Goal: Task Accomplishment & Management: Use online tool/utility

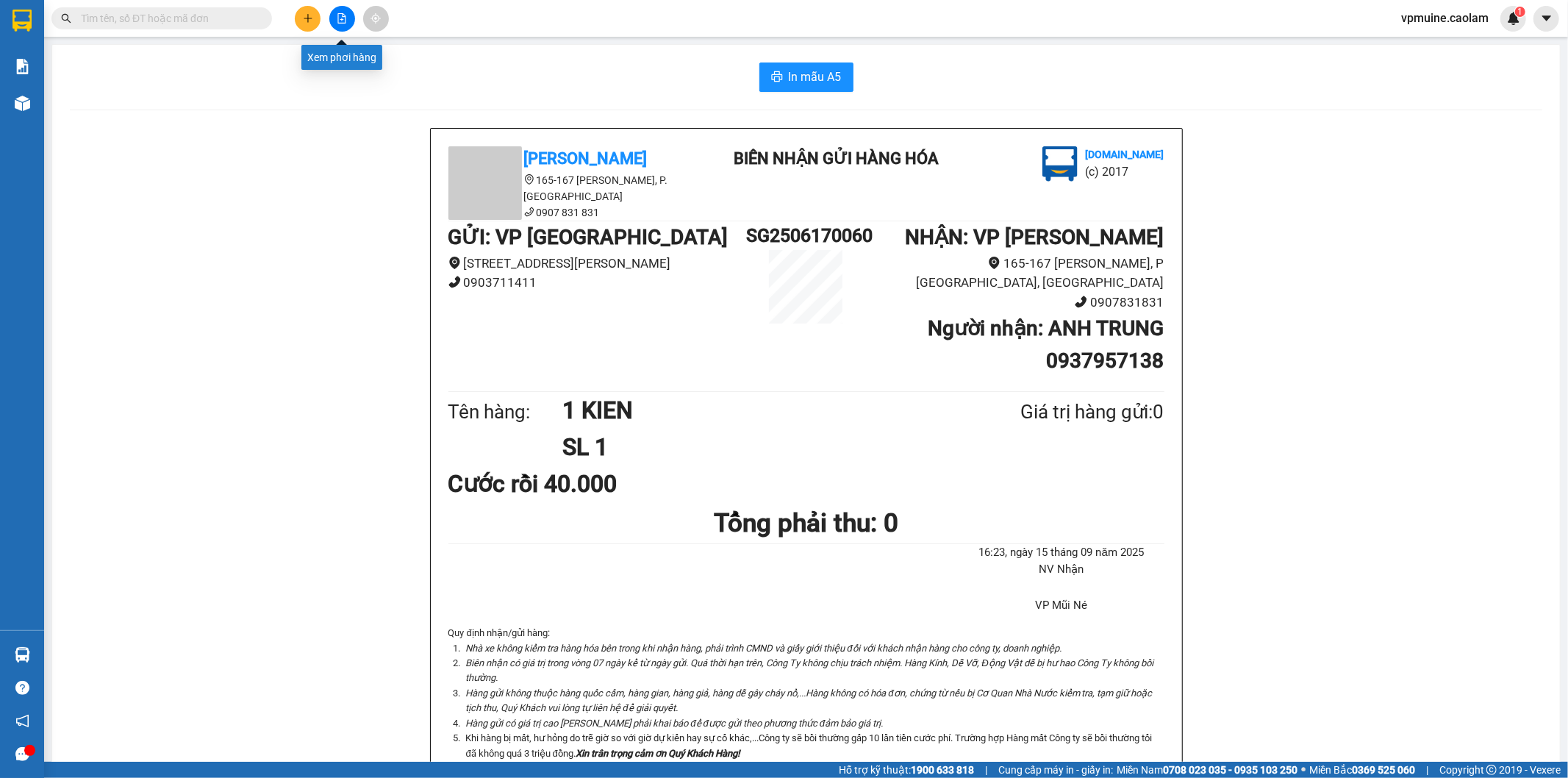
click at [344, 12] on button at bounding box center [342, 19] width 26 height 26
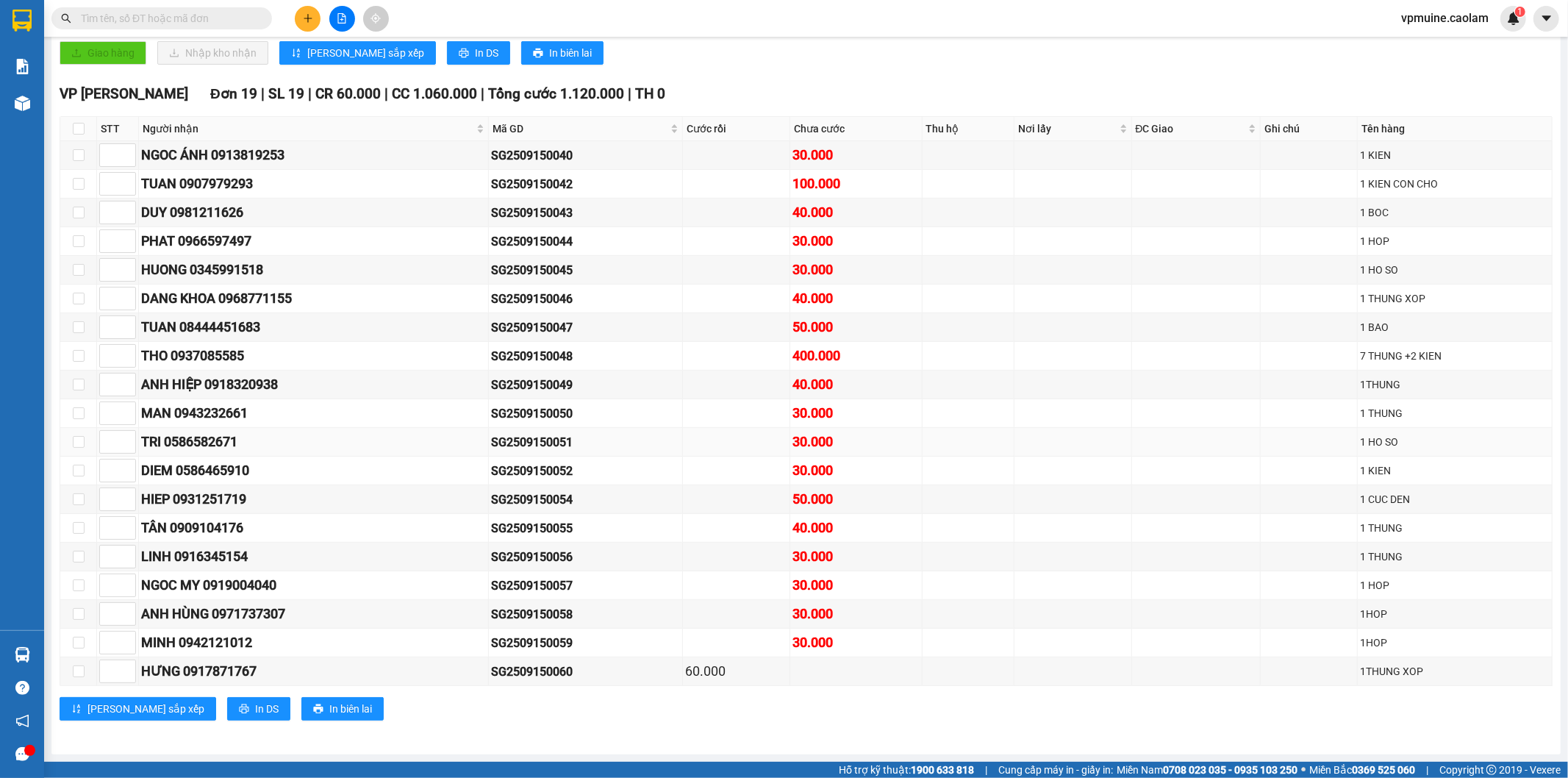
scroll to position [1, 0]
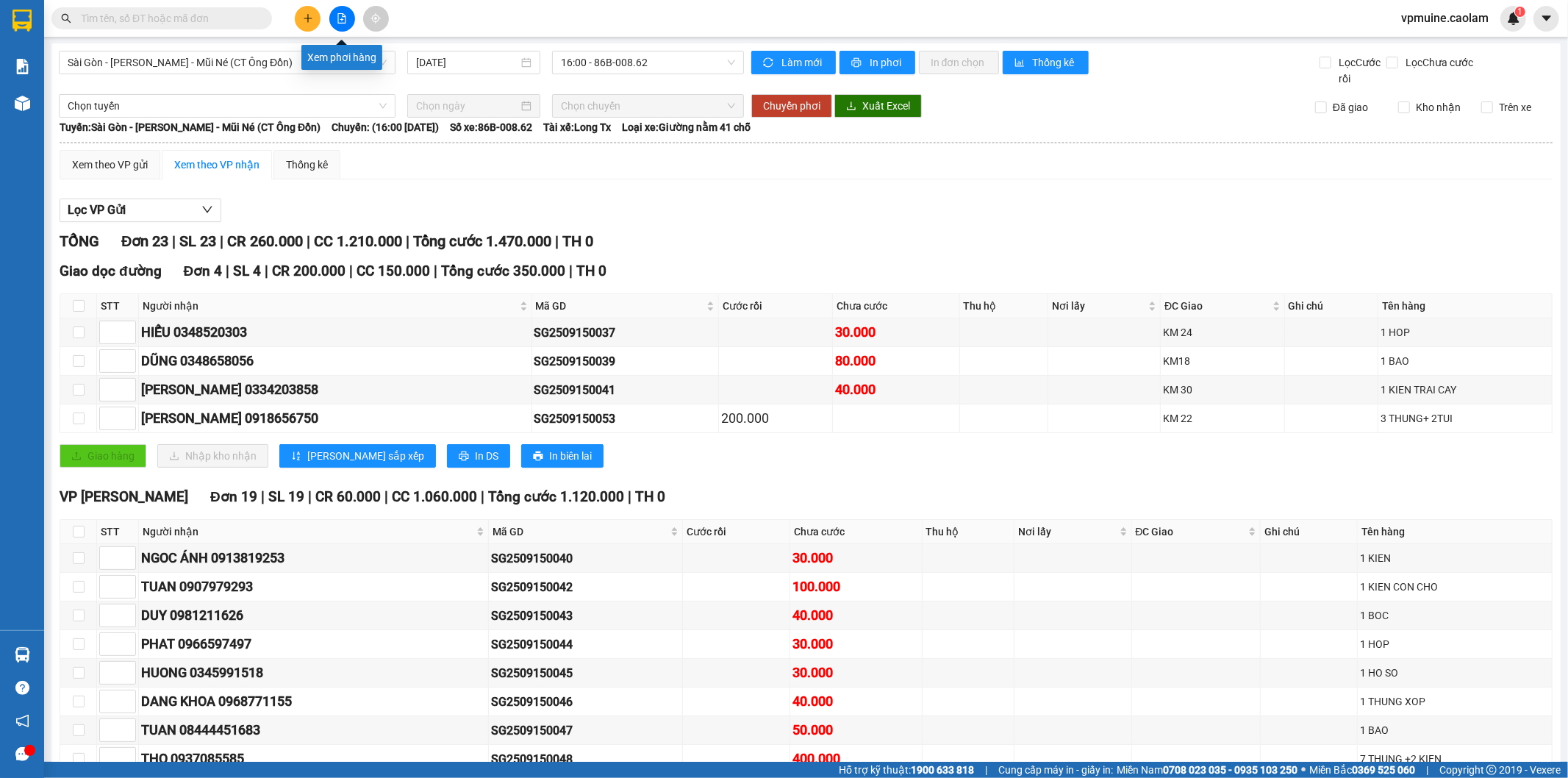
click at [342, 17] on icon "file-add" at bounding box center [342, 19] width 11 height 11
click at [1406, 311] on th "Tên hàng" at bounding box center [1465, 305] width 174 height 24
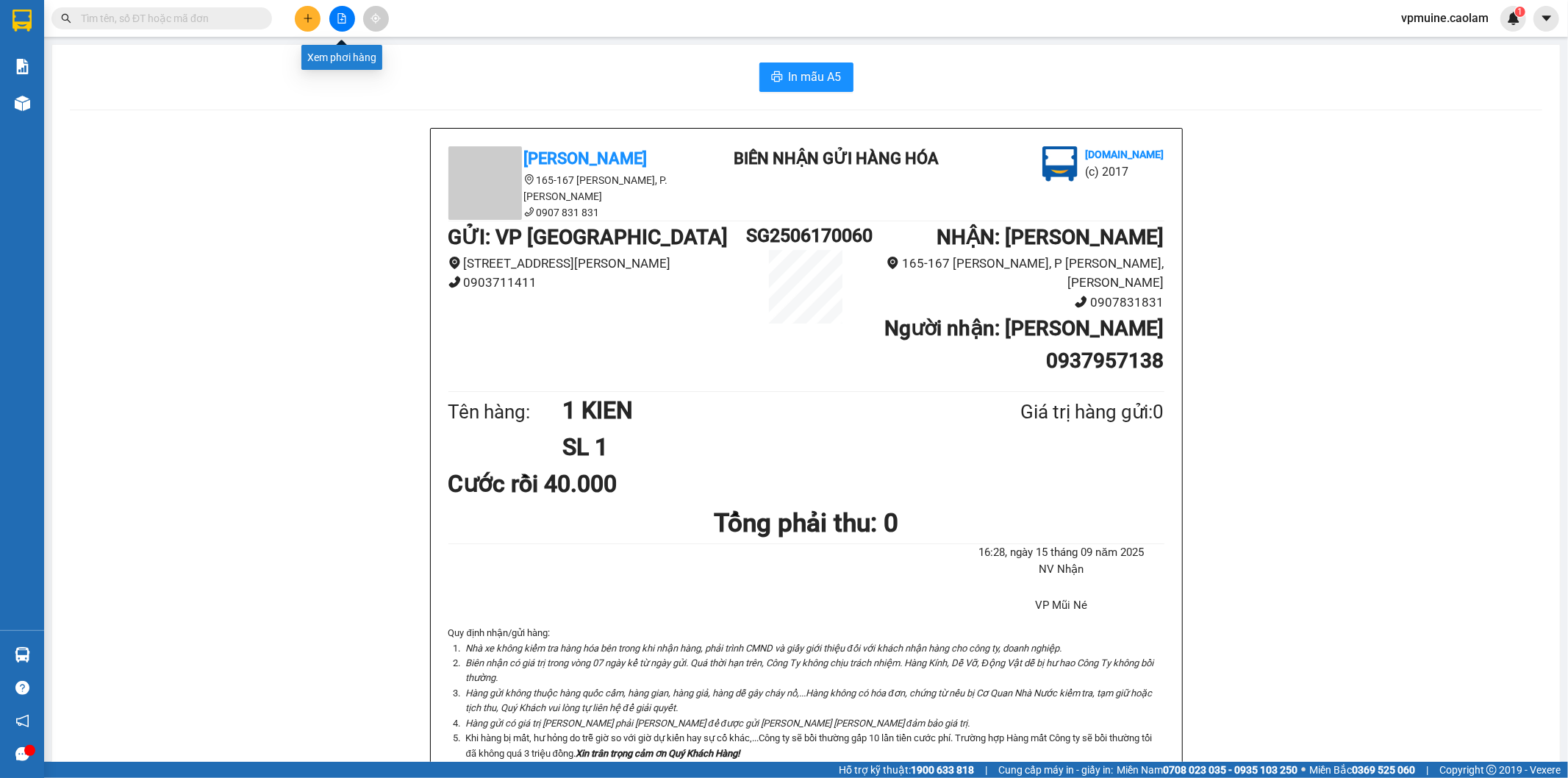
click at [335, 17] on button at bounding box center [342, 19] width 26 height 26
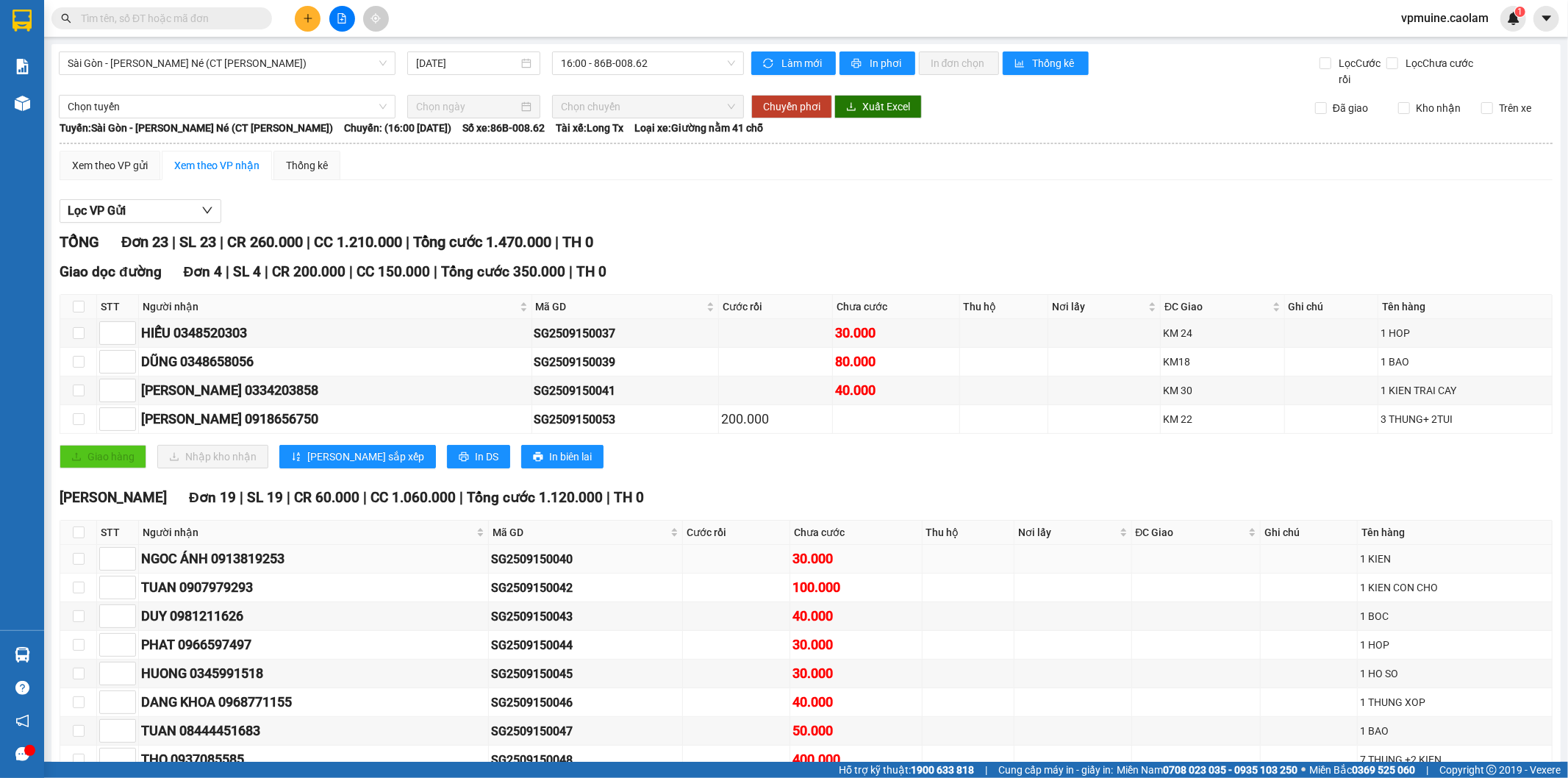
click at [1069, 571] on td at bounding box center [1073, 559] width 117 height 28
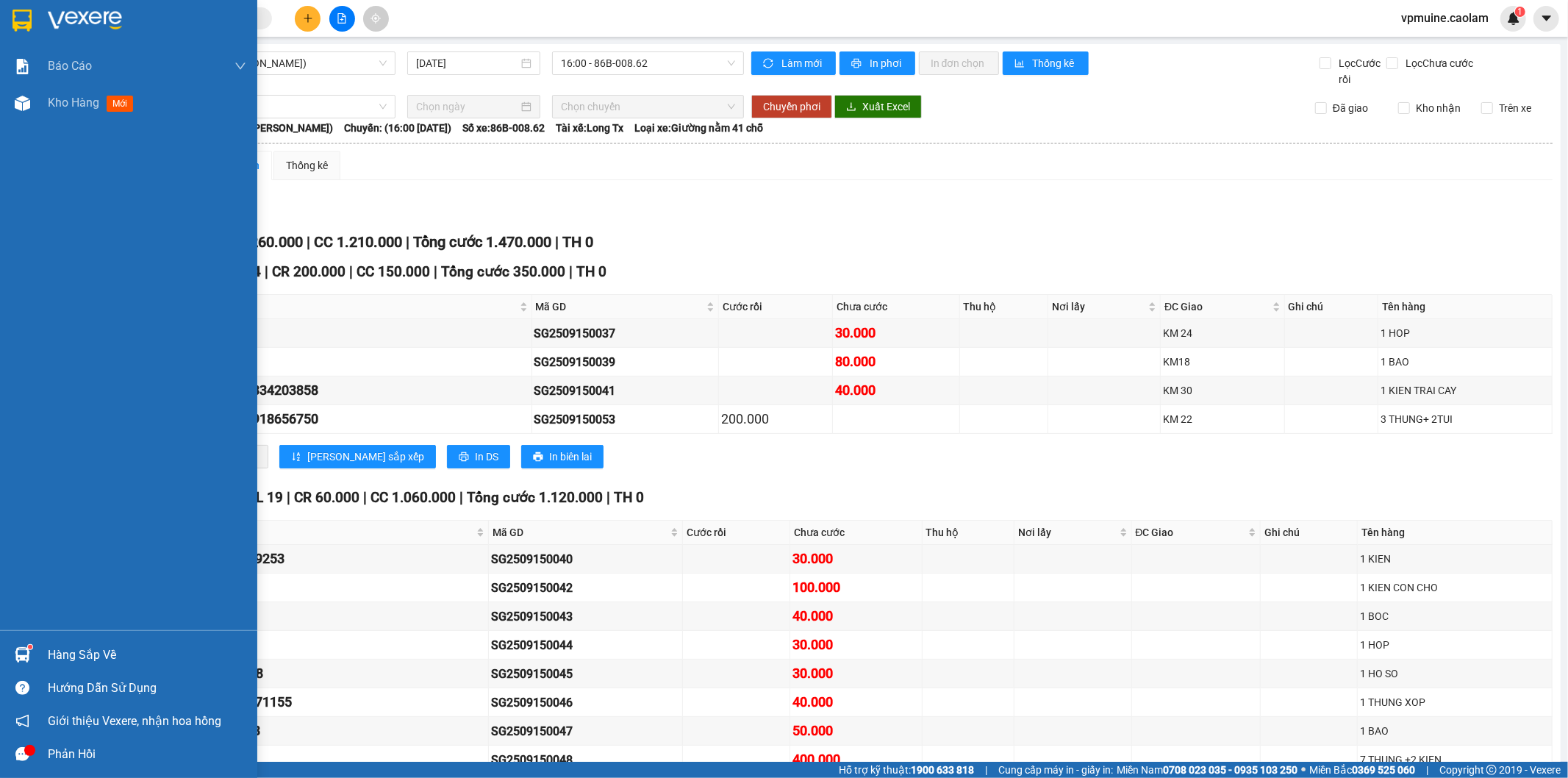
click at [72, 127] on div "Báo cáo BC Tiền NV thu được hàng ngày 2.0. Báo cáo dòng tiền (nhà xe) Báo cáo d…" at bounding box center [128, 339] width 257 height 582
click at [83, 115] on div "Kho hàng mới" at bounding box center [147, 104] width 198 height 37
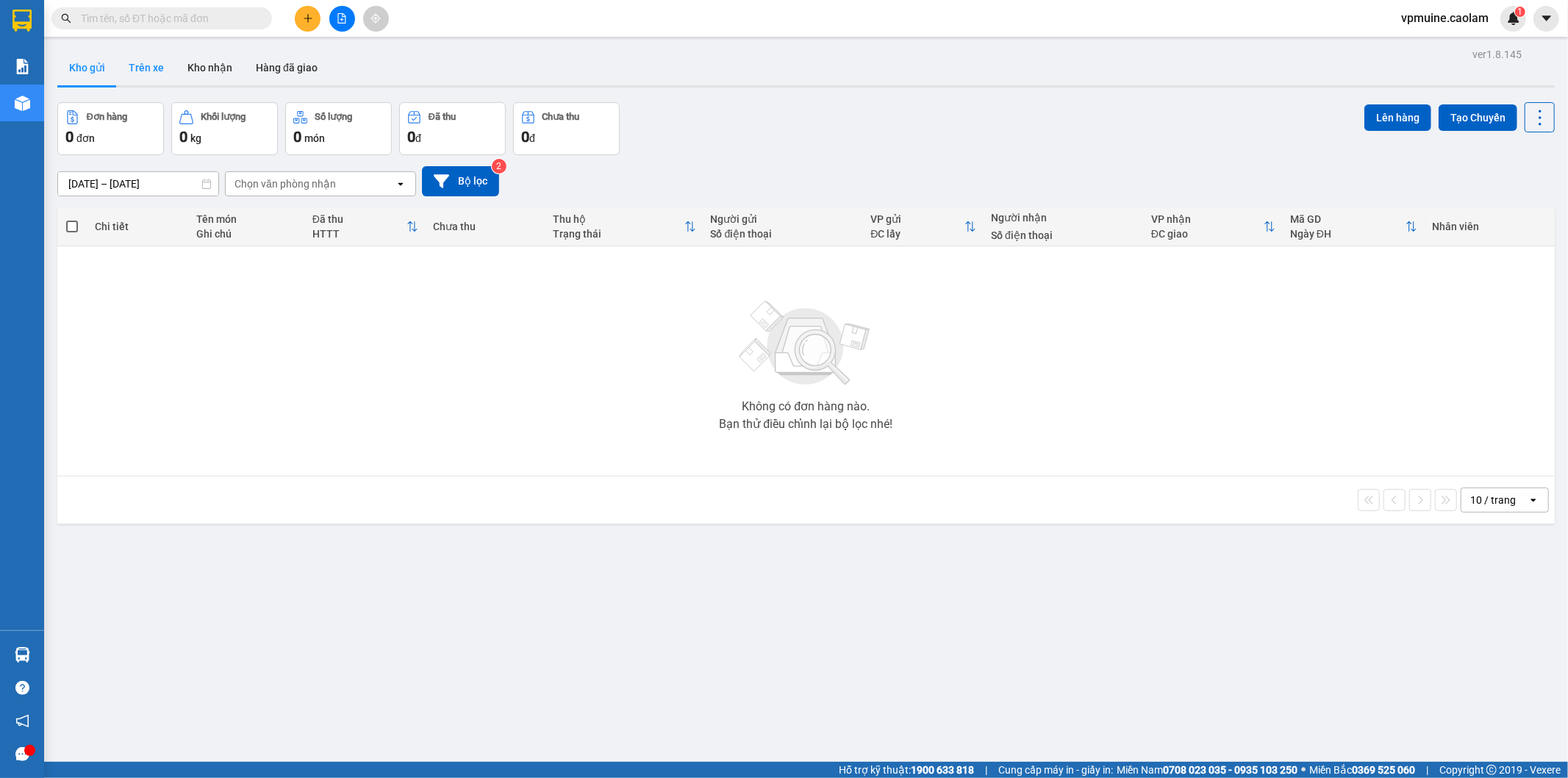
click at [144, 78] on button "Trên xe" at bounding box center [146, 68] width 58 height 35
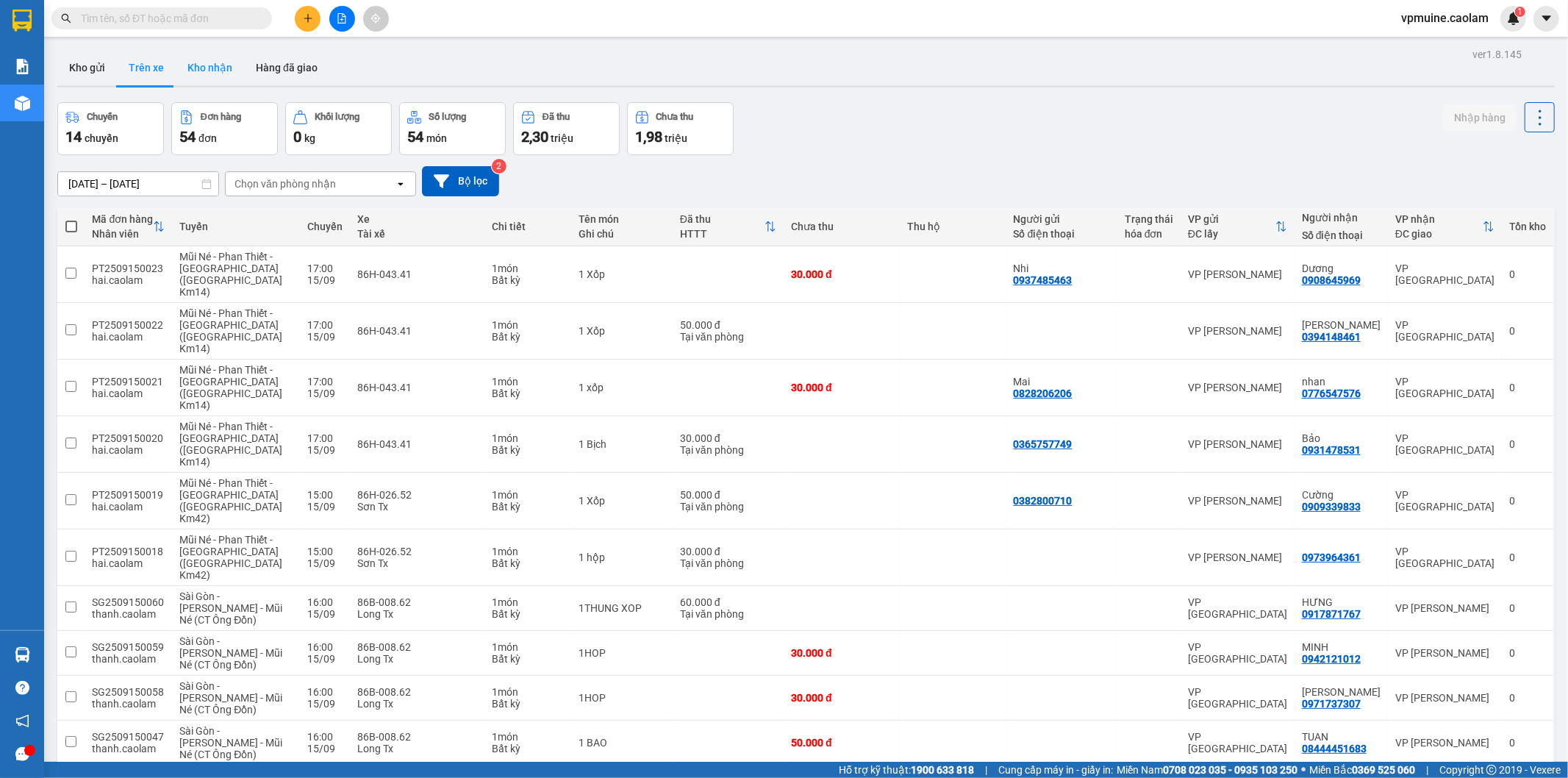
click at [215, 58] on button "Kho nhận" at bounding box center [210, 68] width 68 height 35
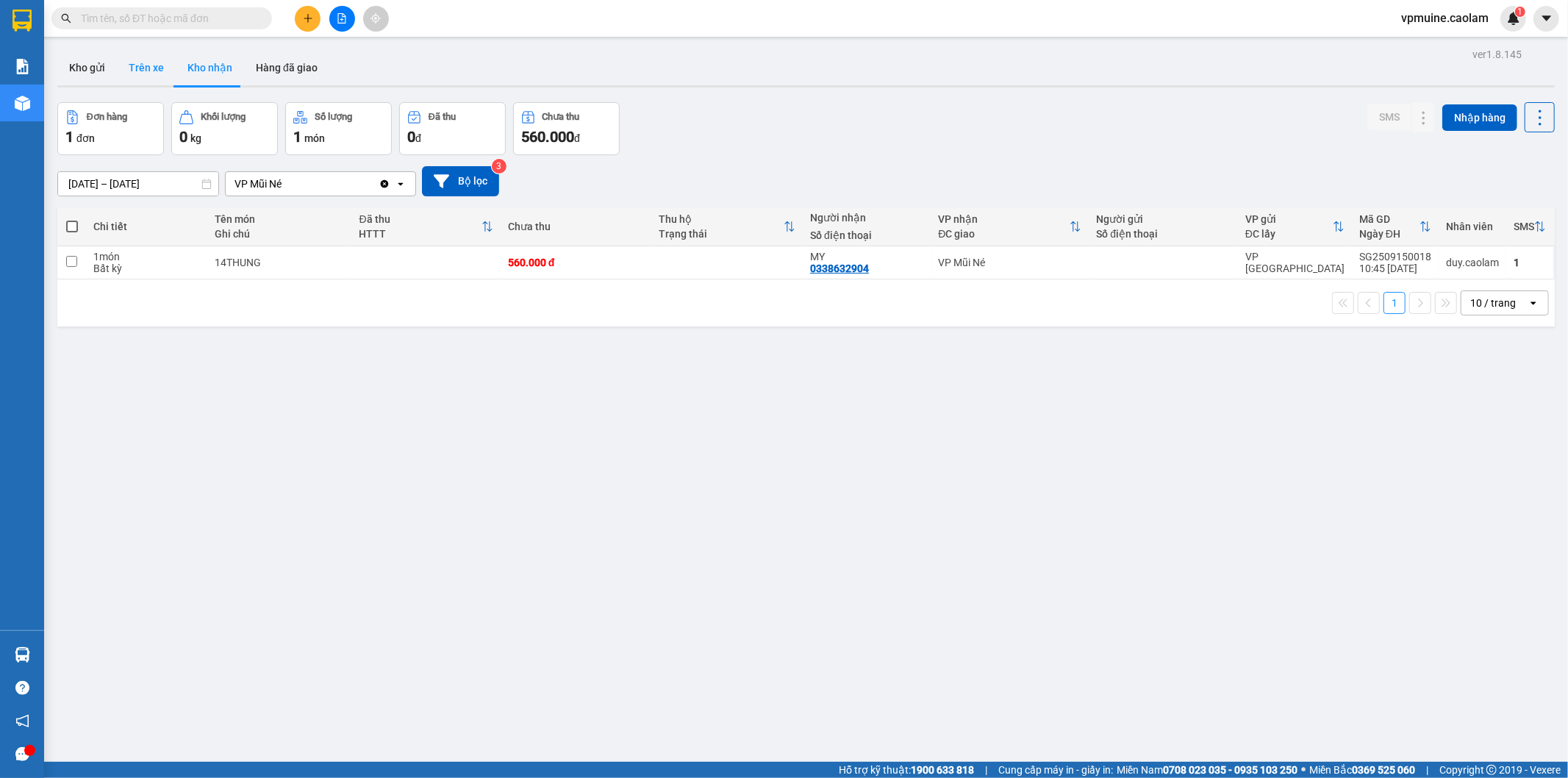
click at [144, 65] on button "Trên xe" at bounding box center [146, 68] width 58 height 35
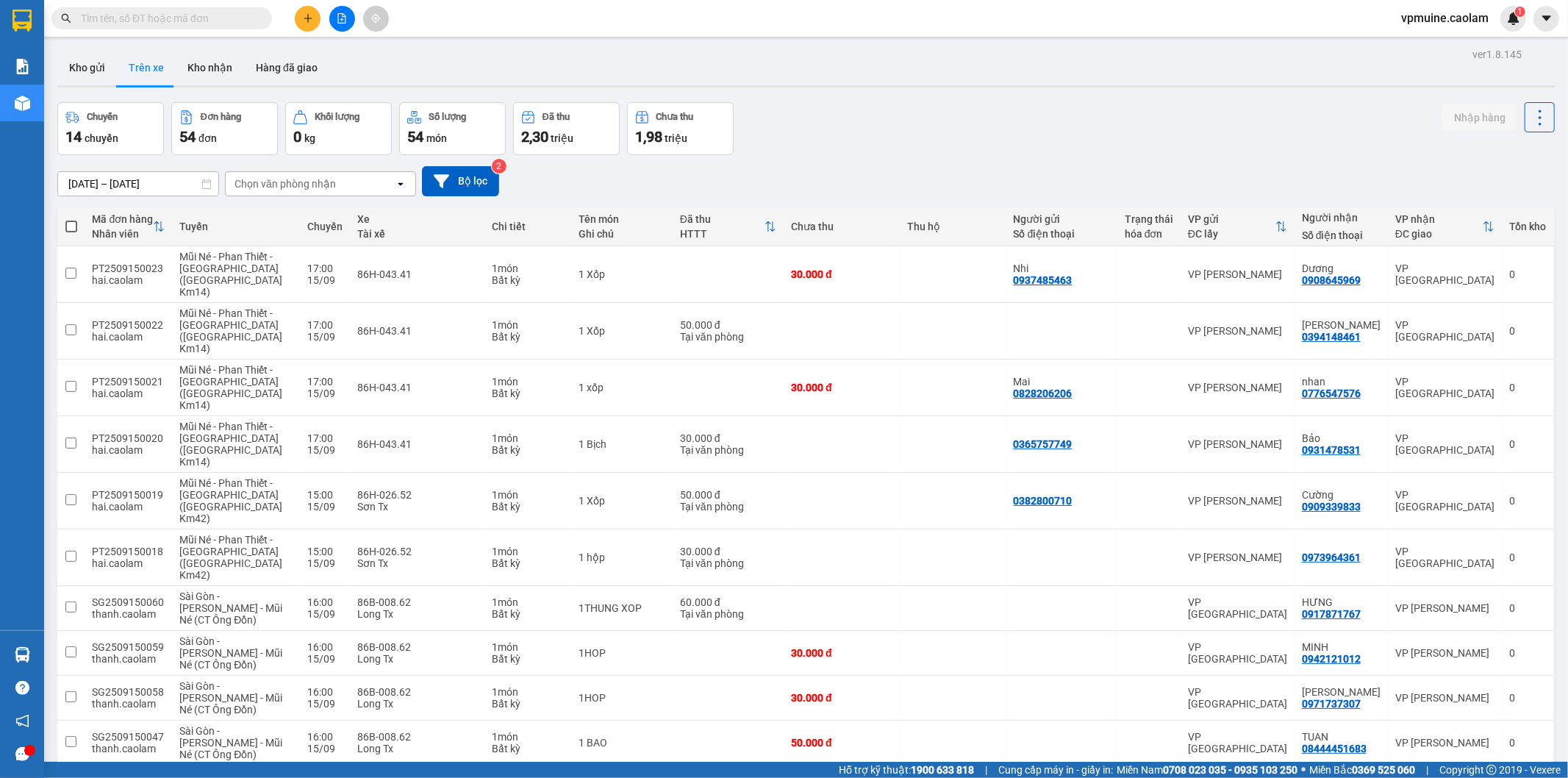
click at [303, 189] on div "Chọn văn phòng nhận" at bounding box center [285, 183] width 102 height 15
click at [106, 56] on button "Kho gửi" at bounding box center [87, 68] width 59 height 35
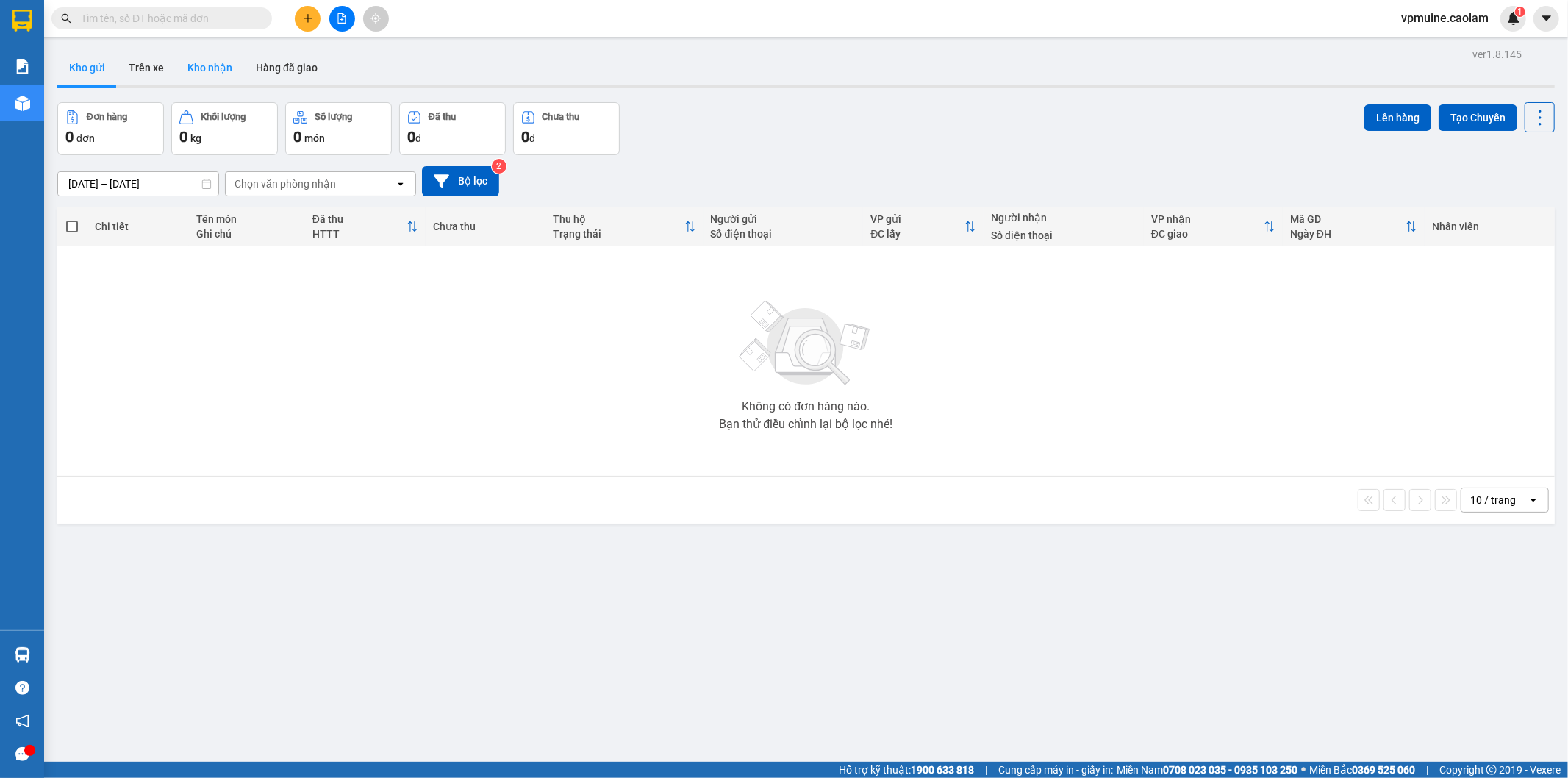
click at [211, 74] on button "Kho nhận" at bounding box center [210, 68] width 68 height 35
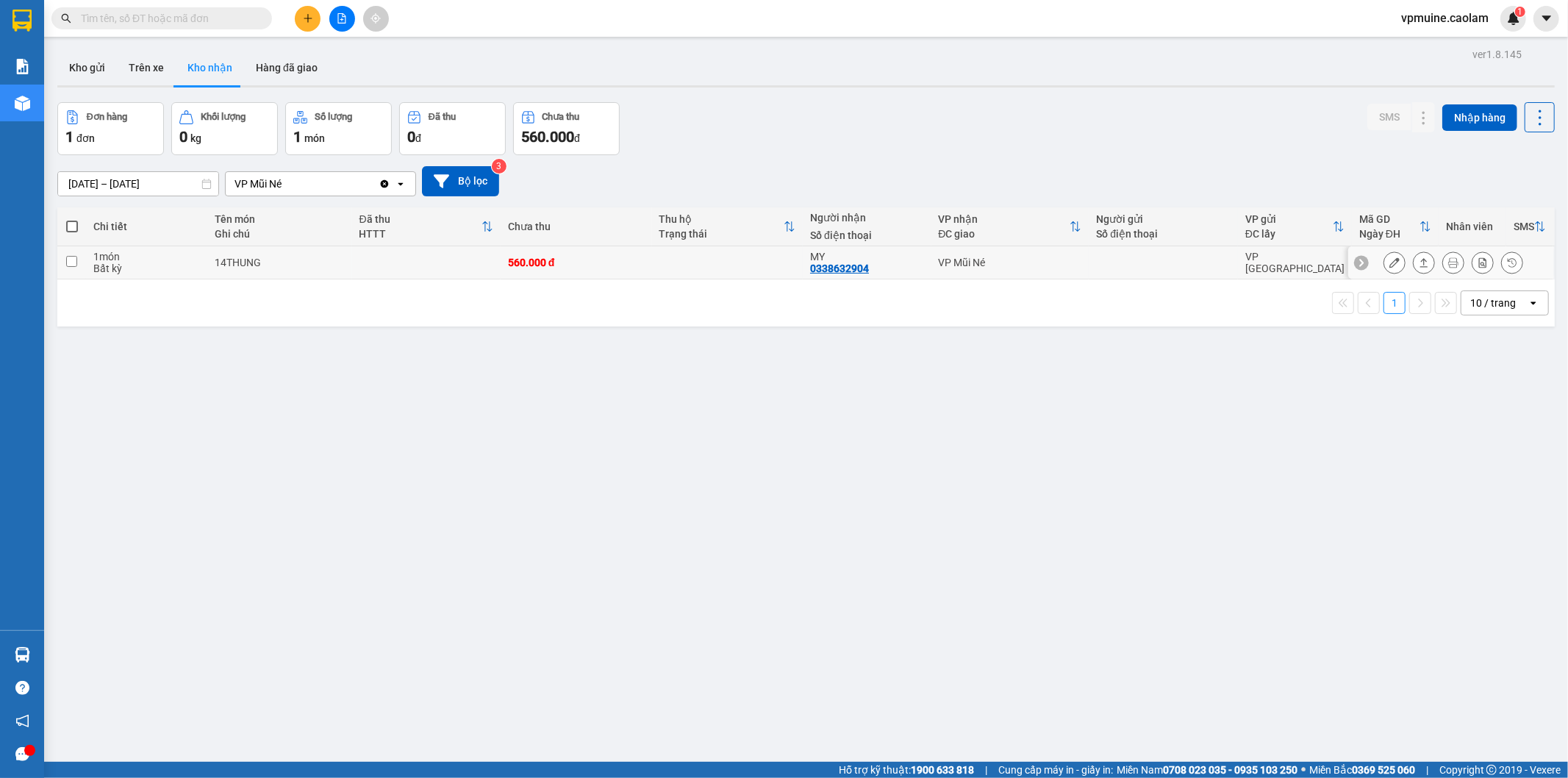
click at [980, 265] on div "VP Mũi Né" at bounding box center [1011, 262] width 143 height 12
checkbox input "true"
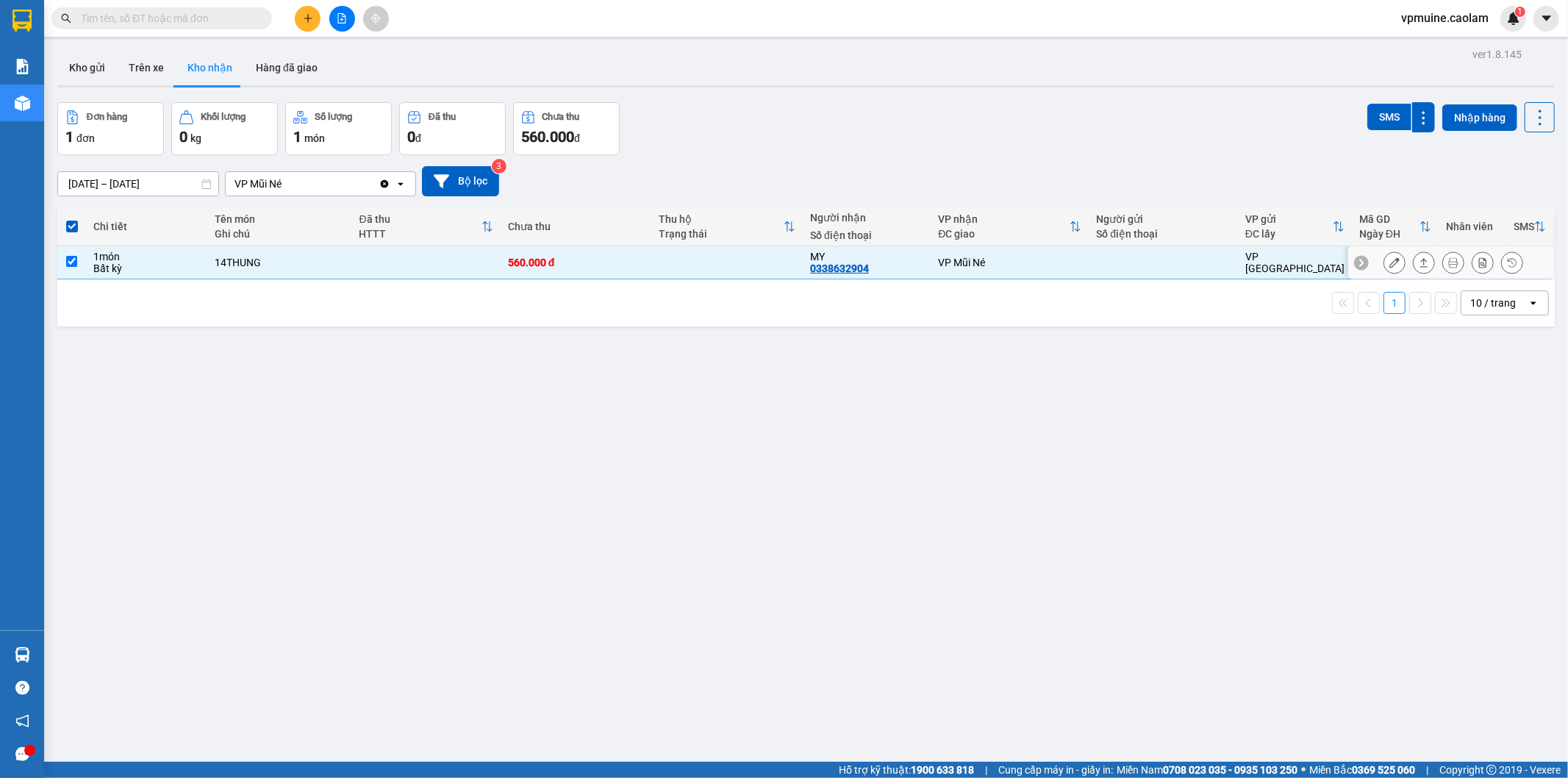
click at [1389, 266] on icon at bounding box center [1395, 263] width 11 height 11
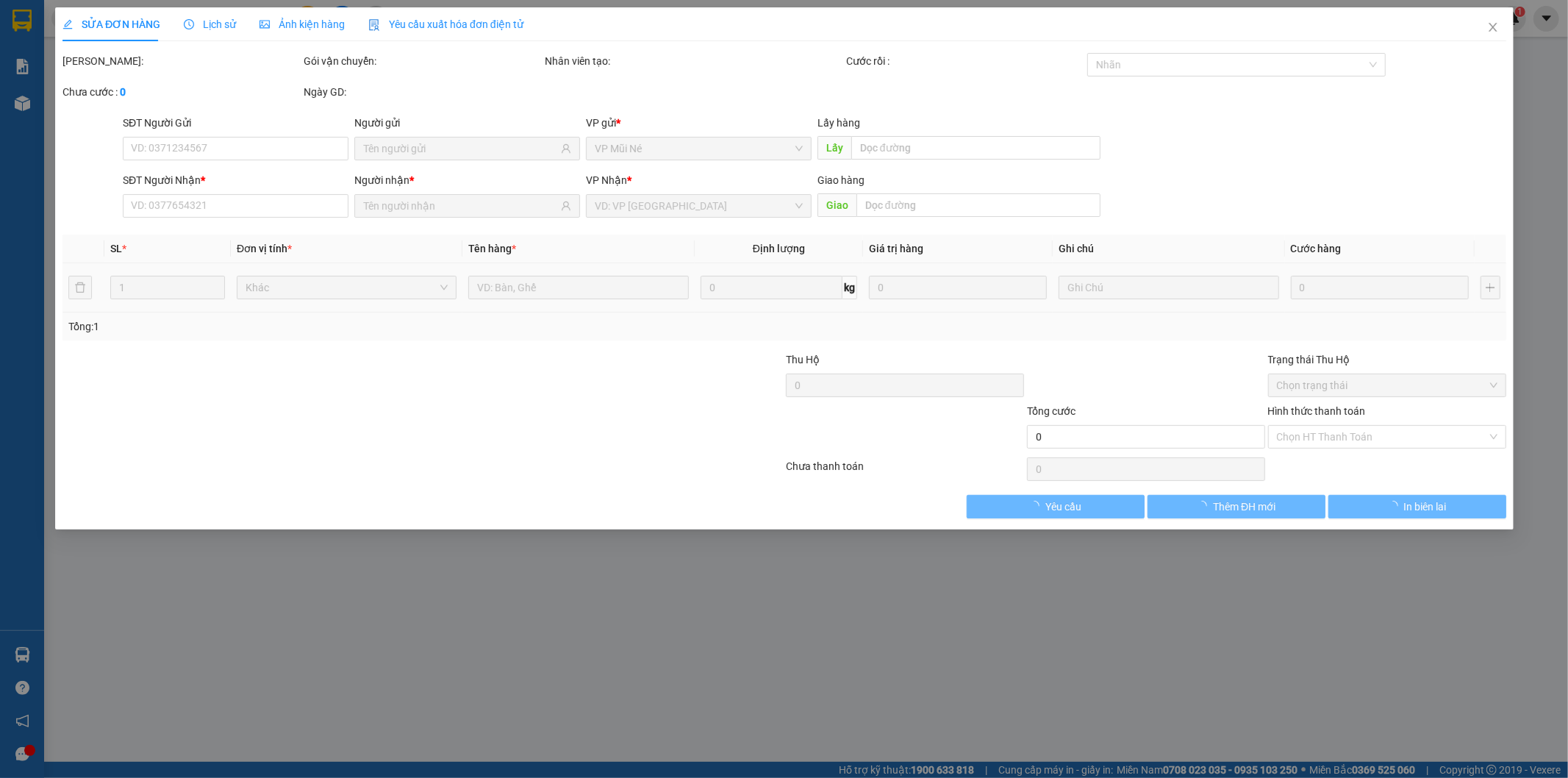
type input "0338632904"
type input "MY"
type input "560.000"
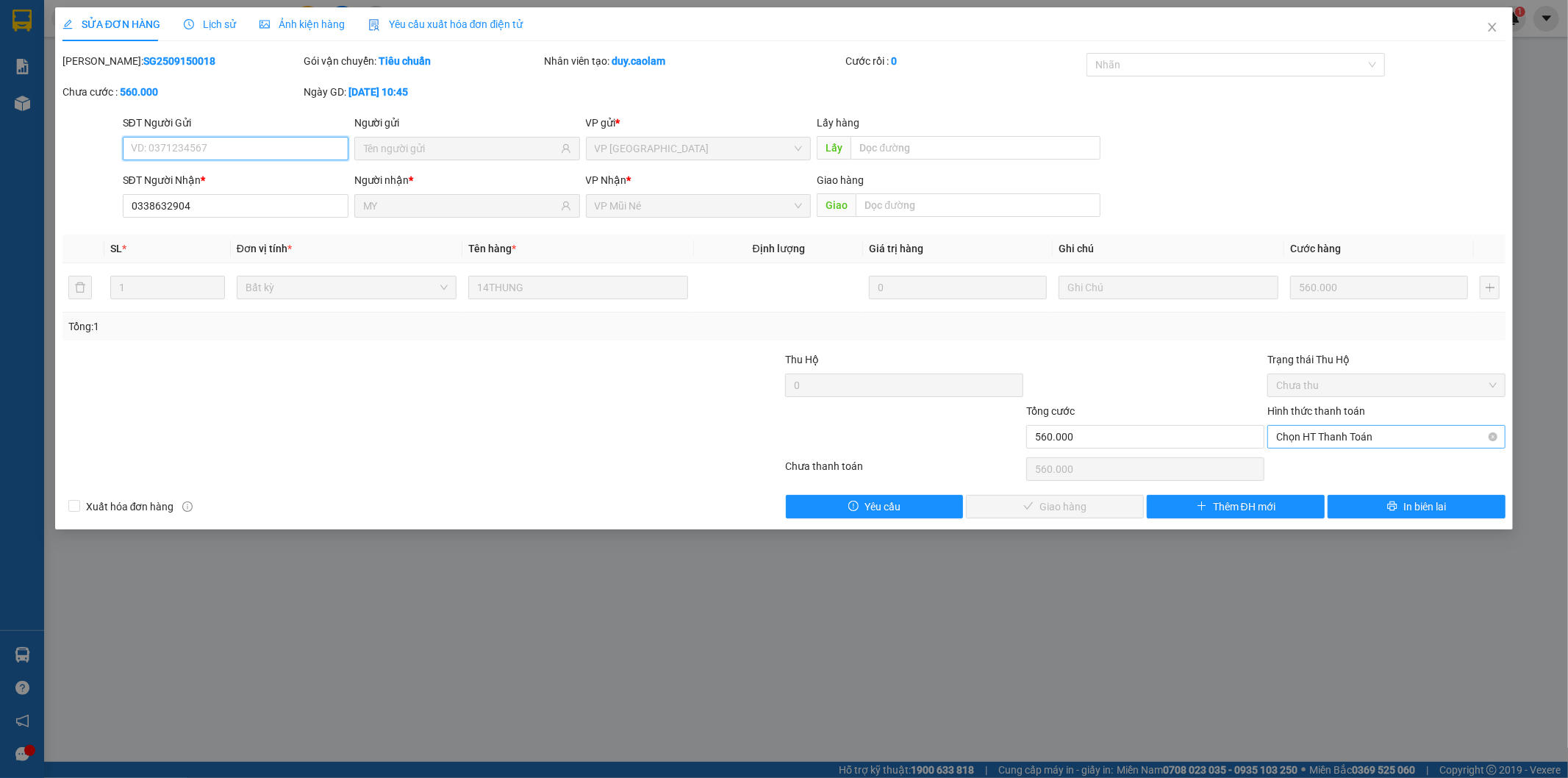
click at [1313, 437] on span "Chọn HT Thanh Toán" at bounding box center [1387, 436] width 220 height 22
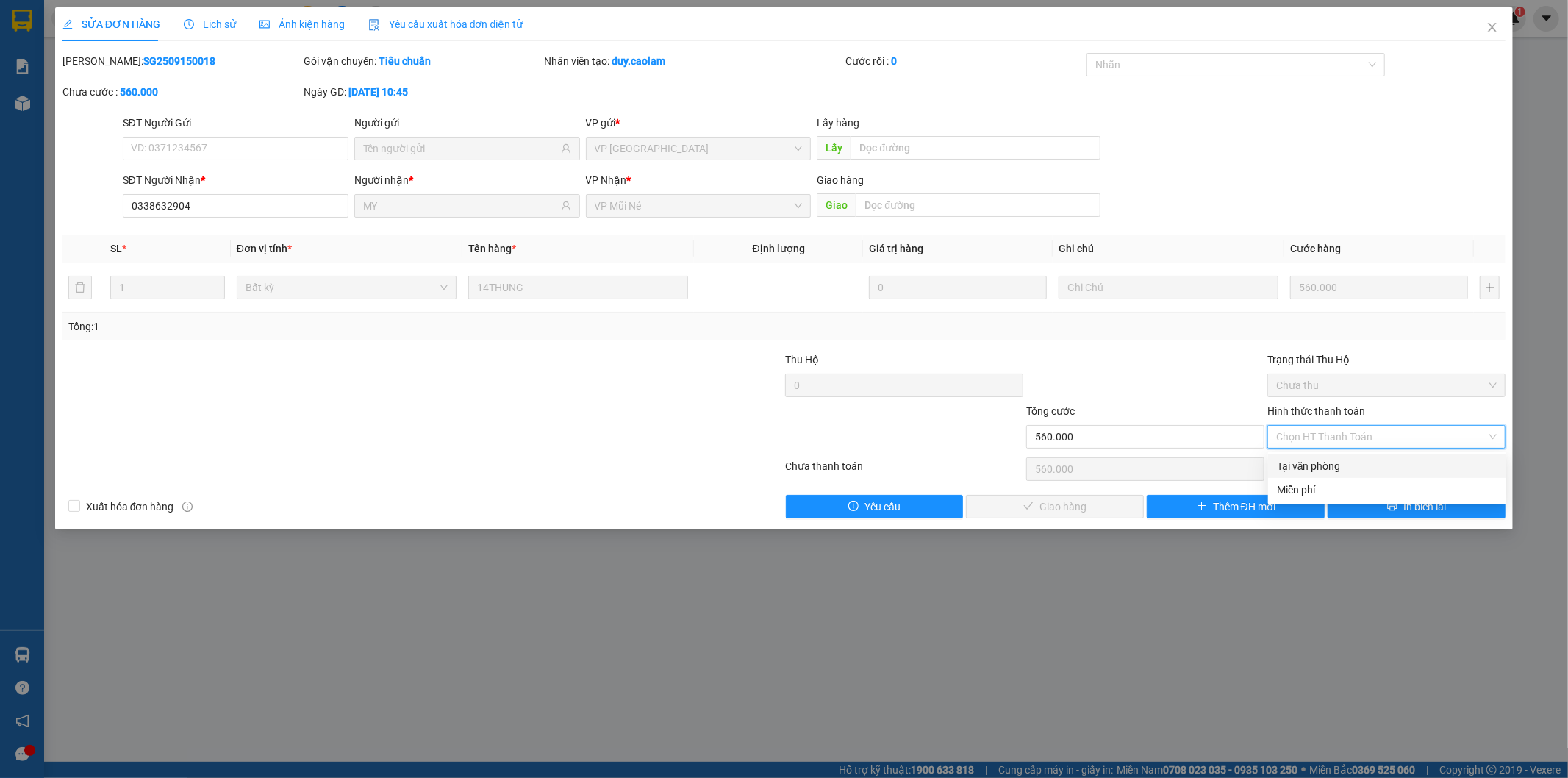
click at [1314, 471] on div "Tại văn phòng" at bounding box center [1387, 466] width 220 height 16
type input "0"
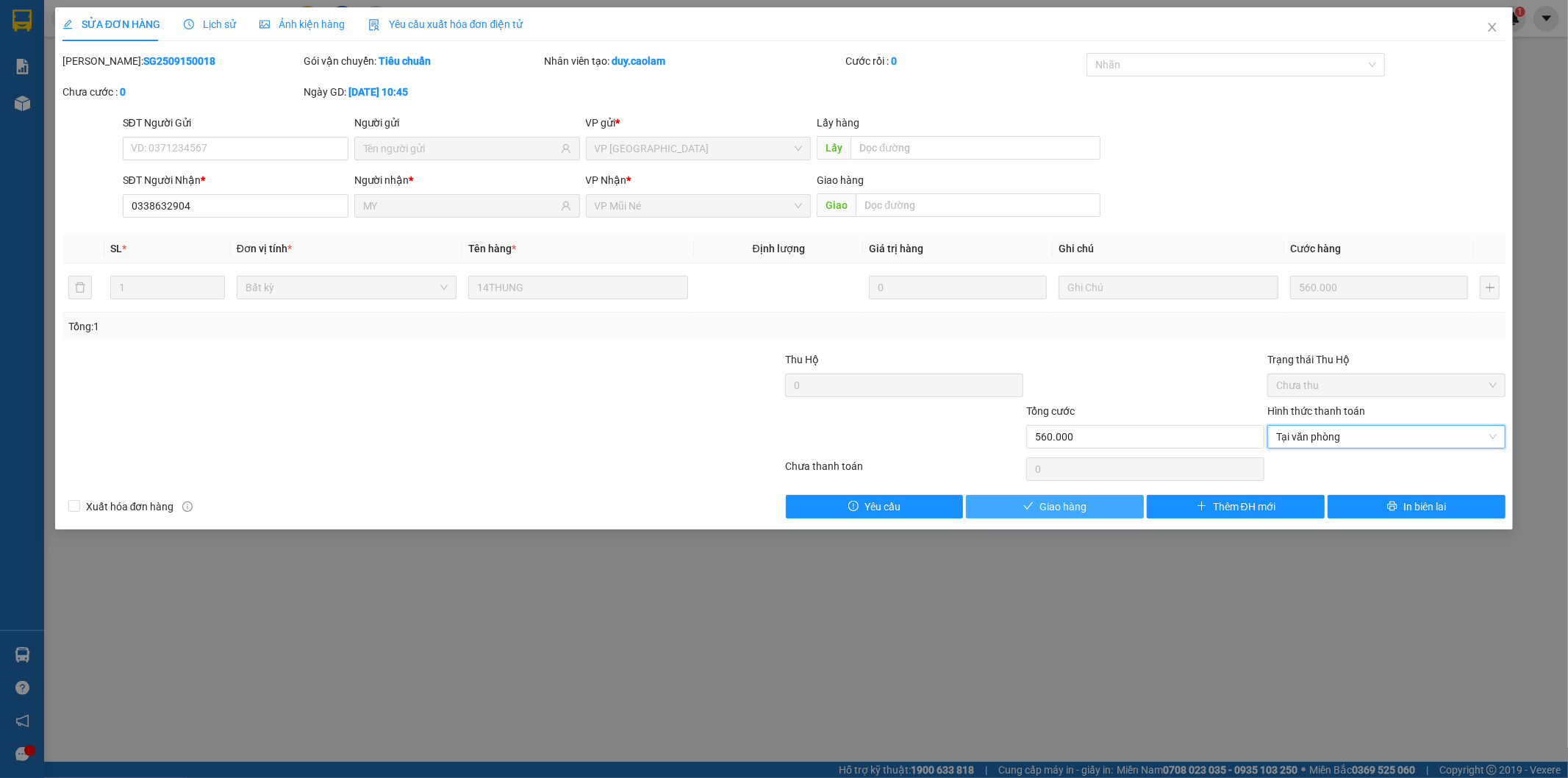
click at [1068, 505] on span "Giao hàng" at bounding box center [1063, 506] width 47 height 16
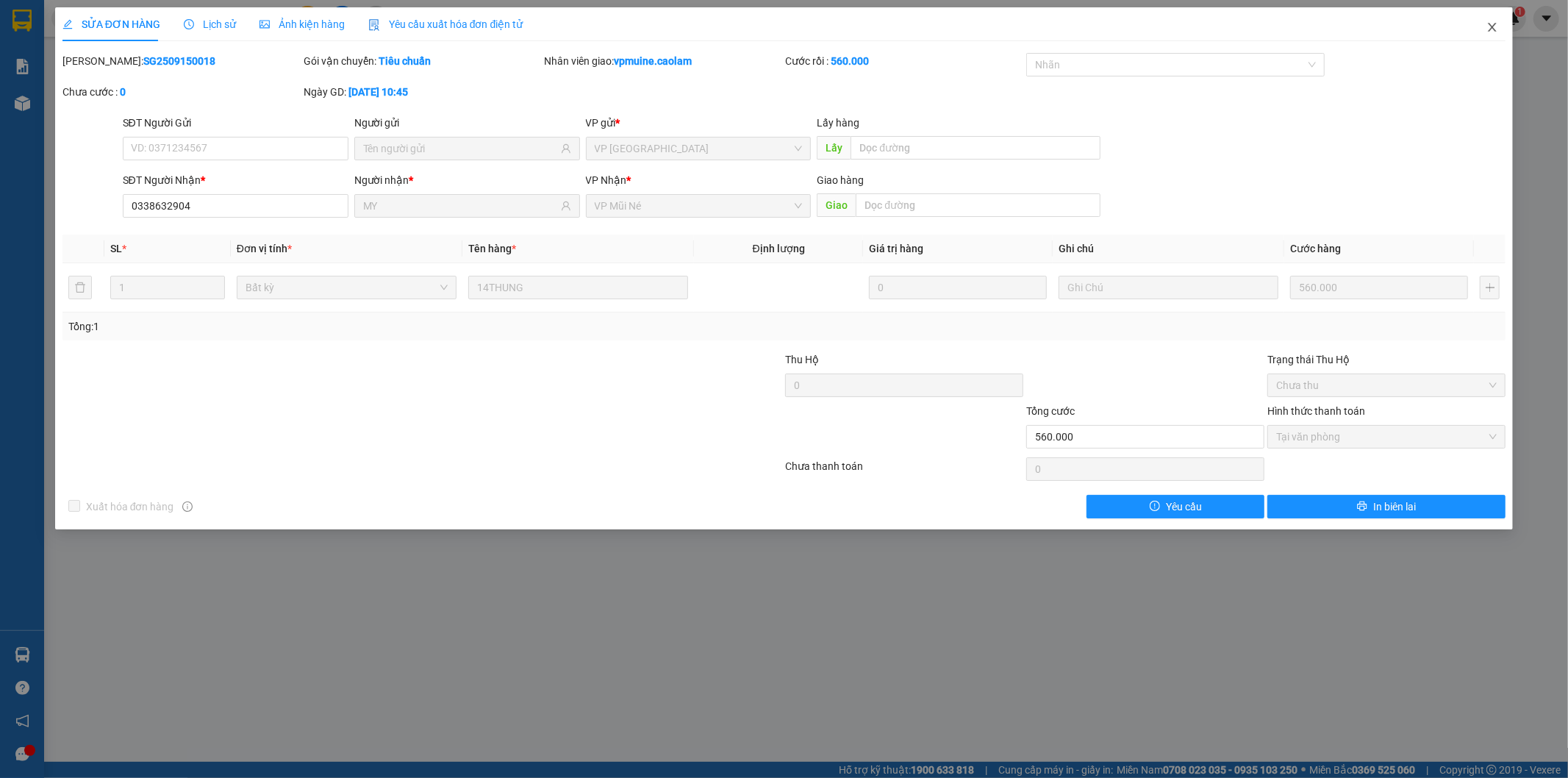
click at [1497, 25] on icon "close" at bounding box center [1492, 27] width 12 height 12
